Goal: Check status: Check status

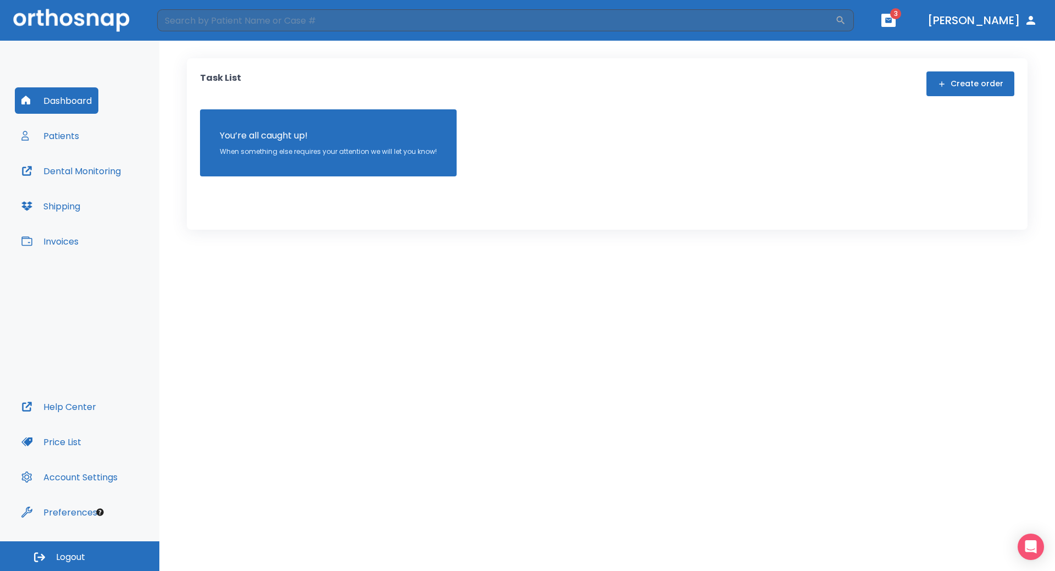
click at [71, 142] on button "Patients" at bounding box center [50, 136] width 71 height 26
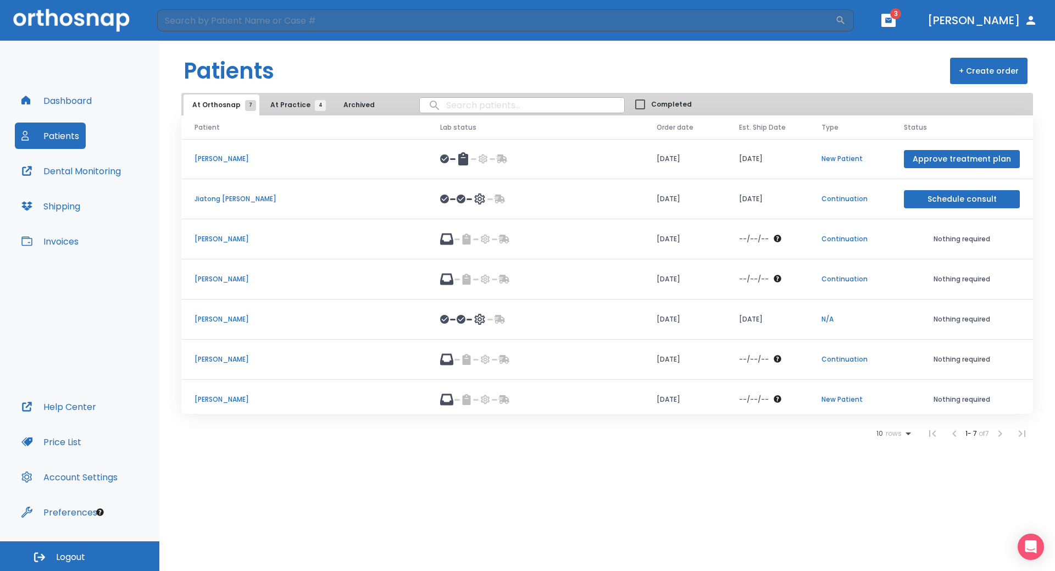
click at [199, 404] on p "[PERSON_NAME]" at bounding box center [304, 400] width 219 height 10
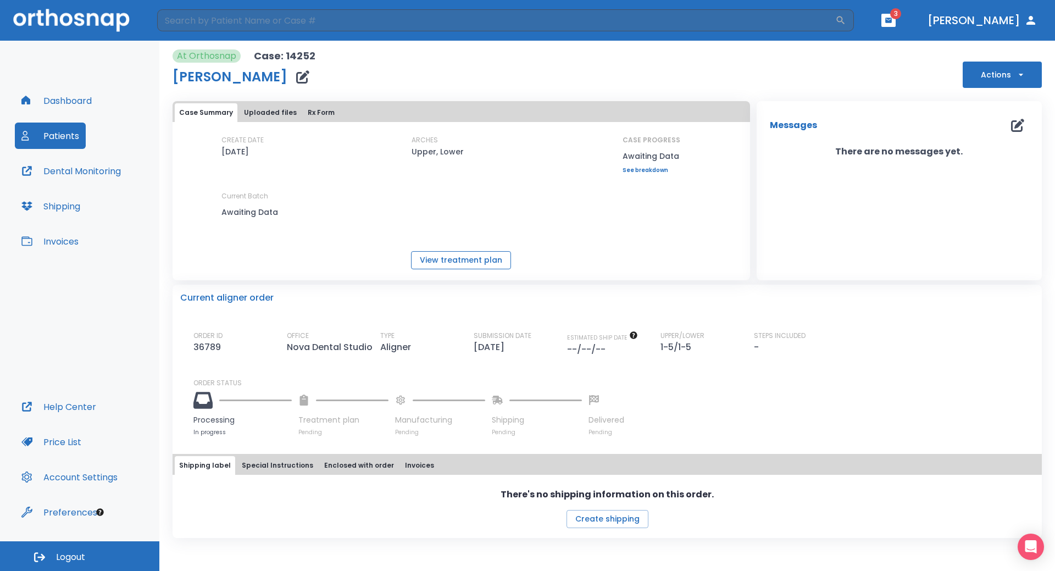
click at [456, 266] on button "View treatment plan" at bounding box center [461, 260] width 100 height 18
